Goal: Task Accomplishment & Management: Use online tool/utility

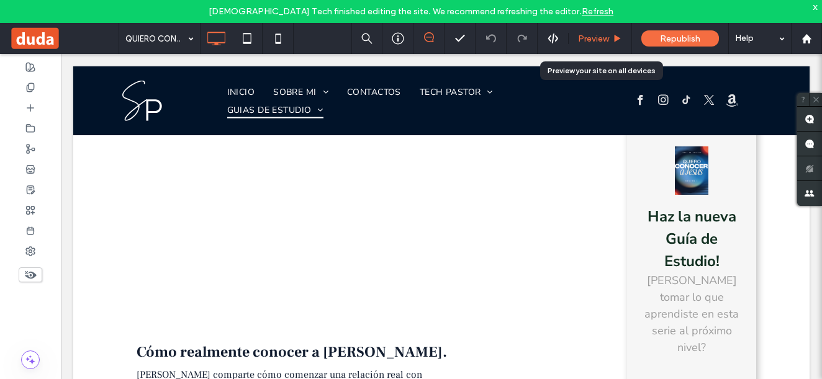
click at [583, 32] on div "Preview" at bounding box center [600, 38] width 63 height 31
click at [596, 47] on div "Preview" at bounding box center [600, 38] width 63 height 31
click at [596, 39] on span "Preview" at bounding box center [593, 39] width 31 height 11
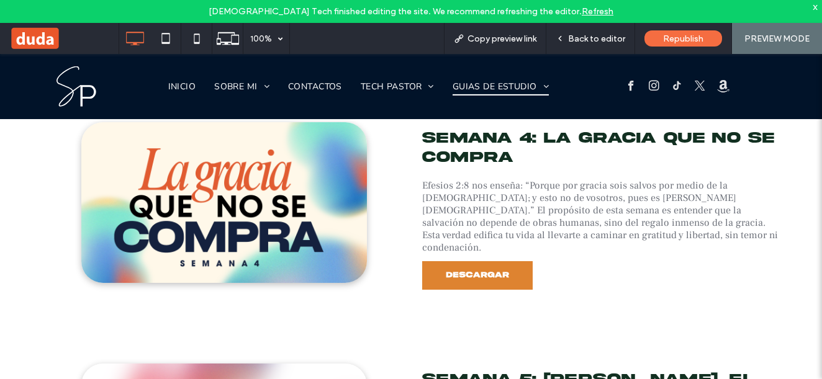
scroll to position [1304, 0]
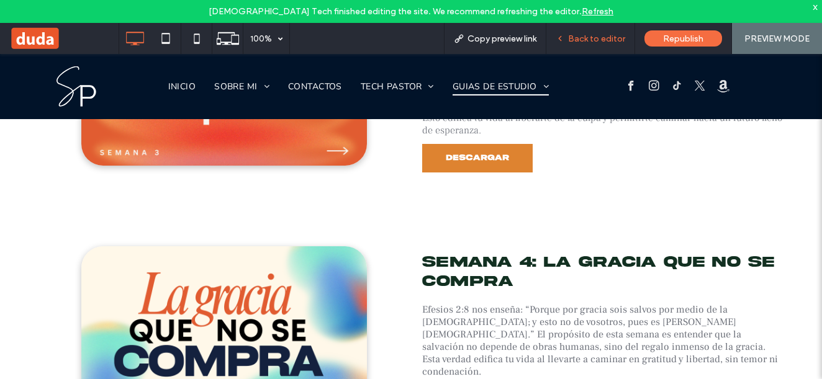
click at [604, 37] on span "Back to editor" at bounding box center [596, 39] width 57 height 11
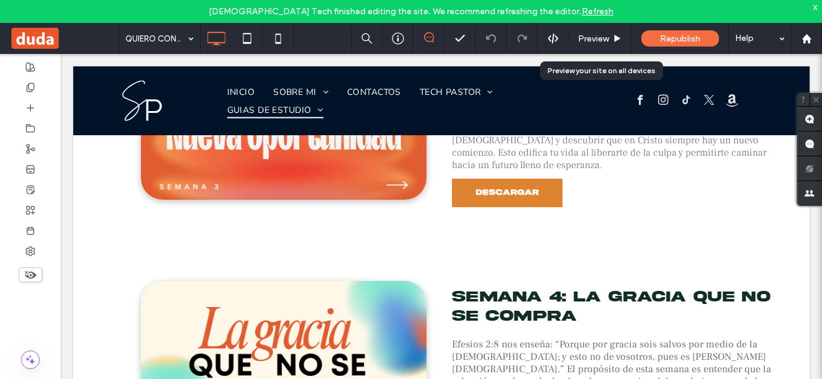
scroll to position [1331, 0]
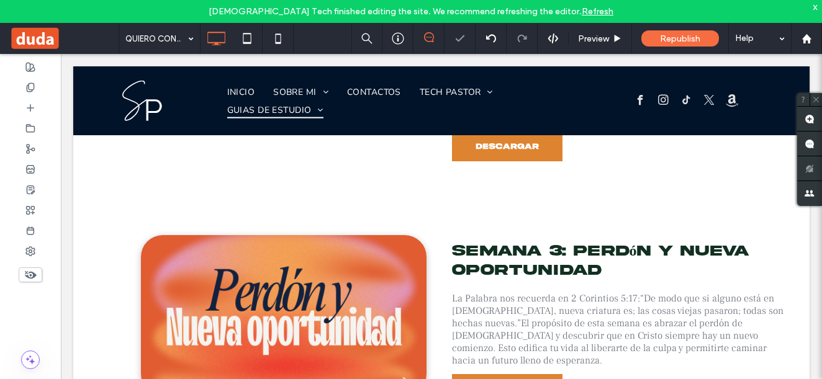
scroll to position [1024, 0]
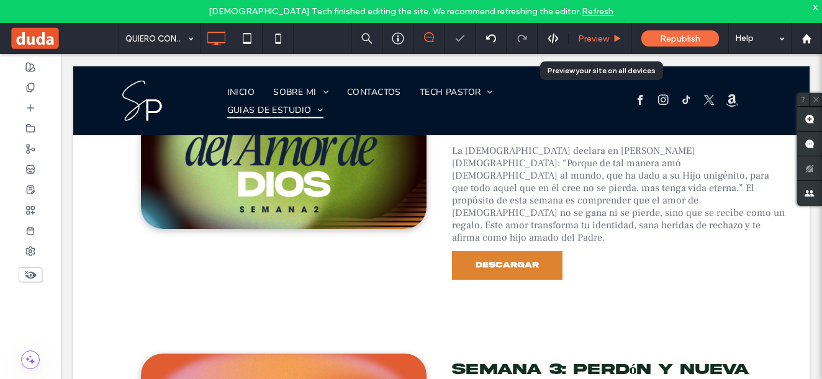
click at [609, 39] on span "Preview" at bounding box center [593, 39] width 31 height 11
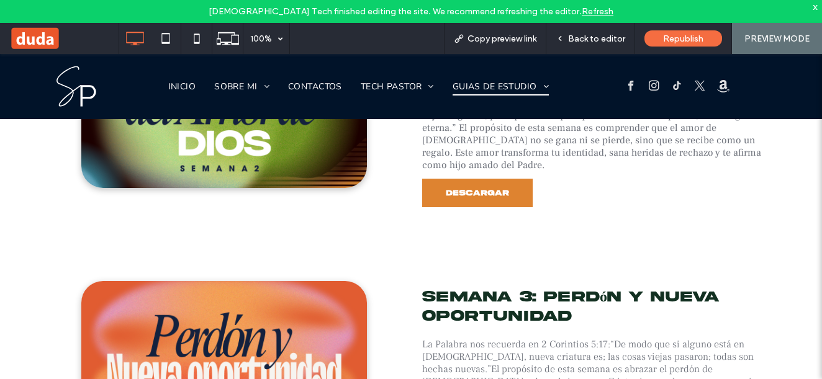
scroll to position [1037, 0]
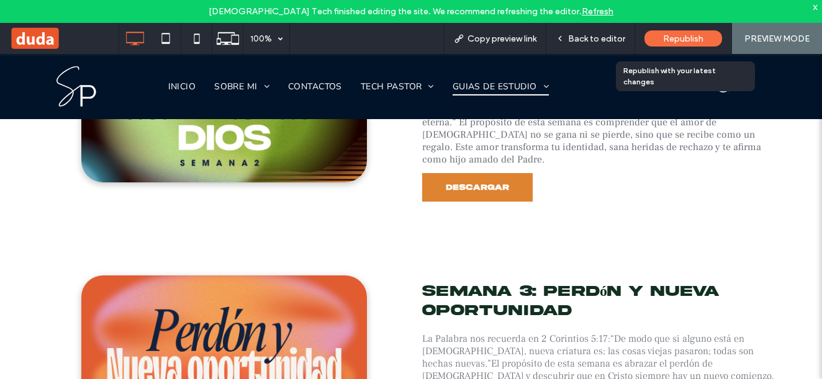
click at [660, 30] on div "Republish" at bounding box center [684, 38] width 78 height 16
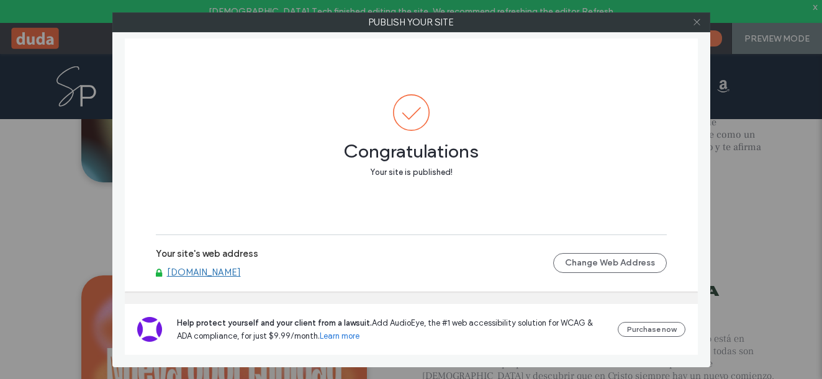
click at [698, 23] on use at bounding box center [697, 22] width 6 height 6
